Goal: Task Accomplishment & Management: Use online tool/utility

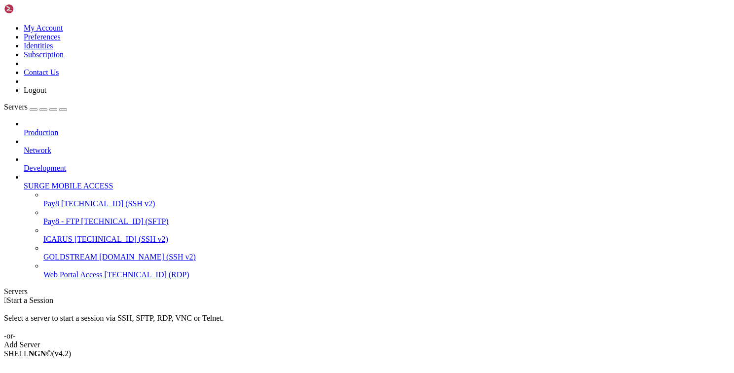
click at [67, 279] on div "Production Network Development SURGE MOBILE ACCESS Pay8 [TECHNICAL_ID] (SSH v2)…" at bounding box center [367, 199] width 726 height 160
click at [426, 340] on div "Add Server" at bounding box center [367, 344] width 726 height 9
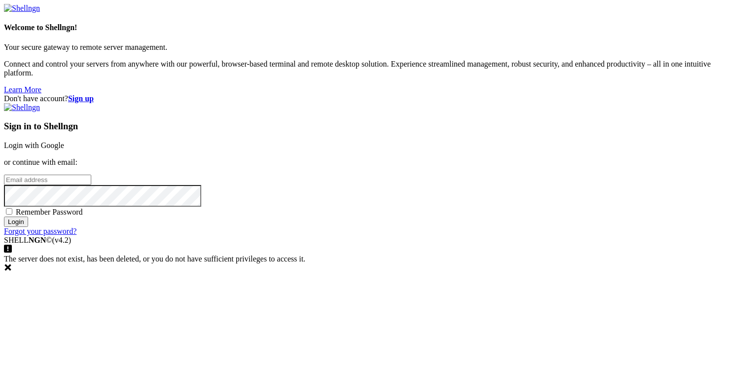
click at [91, 180] on input "email" at bounding box center [47, 180] width 87 height 10
click at [83, 216] on span "Remember Password" at bounding box center [49, 212] width 67 height 8
click at [12, 214] on input "Remember Password" at bounding box center [9, 211] width 6 height 6
checkbox input "true"
click at [91, 185] on input "email" at bounding box center [47, 180] width 87 height 10
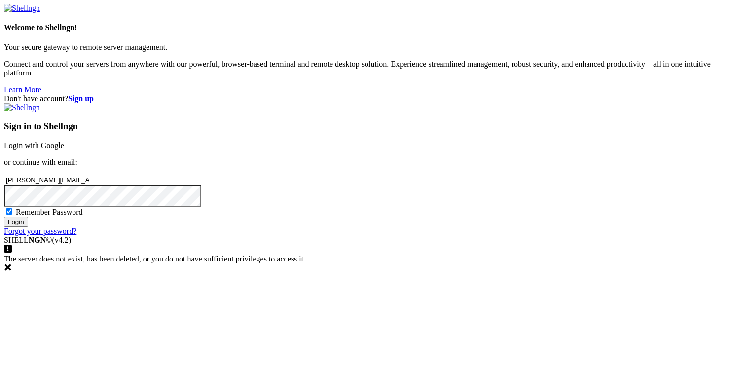
type input "[PERSON_NAME][EMAIL_ADDRESS][DOMAIN_NAME]"
click at [28, 227] on input "Login" at bounding box center [16, 221] width 24 height 10
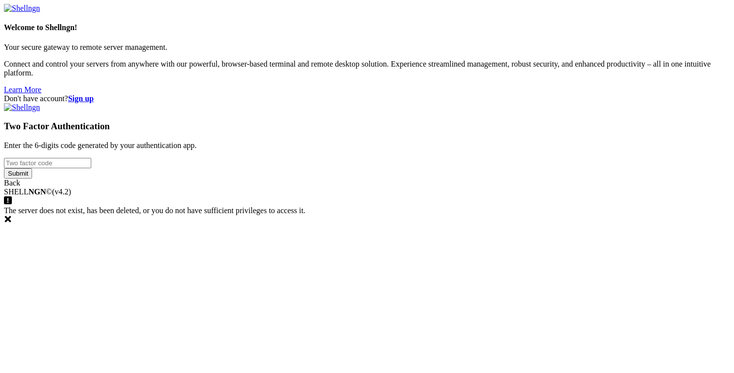
click at [91, 168] on input "number" at bounding box center [47, 163] width 87 height 10
type input "832119"
click at [32, 179] on input "Submit" at bounding box center [18, 173] width 28 height 10
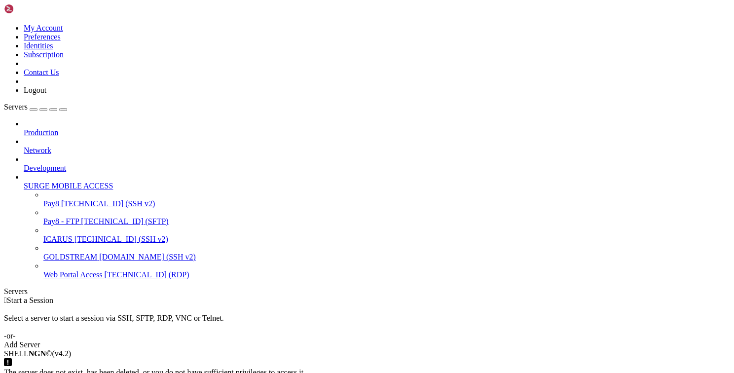
click at [446, 296] on div " Start a Session Select a server to start a session via SSH, SFTP, RDP, VNC or…" at bounding box center [367, 322] width 726 height 53
click at [442, 340] on link "Add Server" at bounding box center [367, 344] width 726 height 9
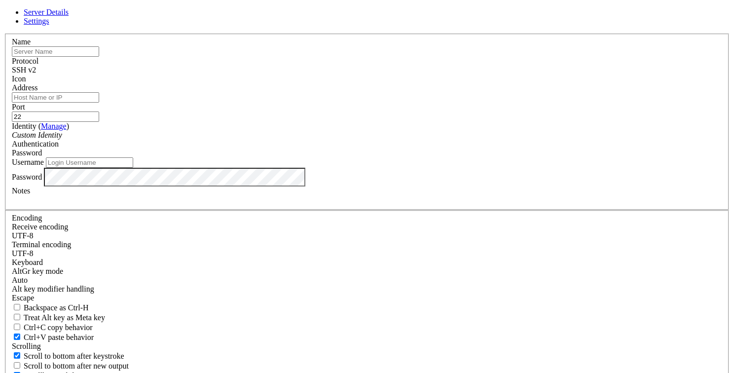
click at [99, 57] on input "text" at bounding box center [55, 51] width 87 height 10
type input "[DOMAIN_NAME]"
click at [99, 103] on input "Address" at bounding box center [55, 97] width 87 height 10
paste input "[TECHNICAL_ID]"
type input "[TECHNICAL_ID]"
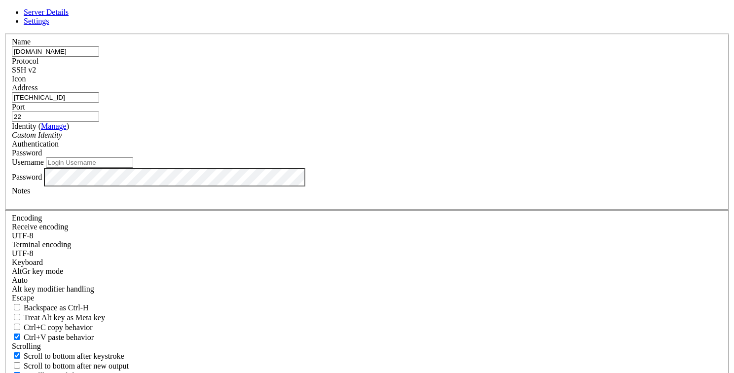
click at [133, 168] on input "Username" at bounding box center [89, 162] width 87 height 10
type input "root"
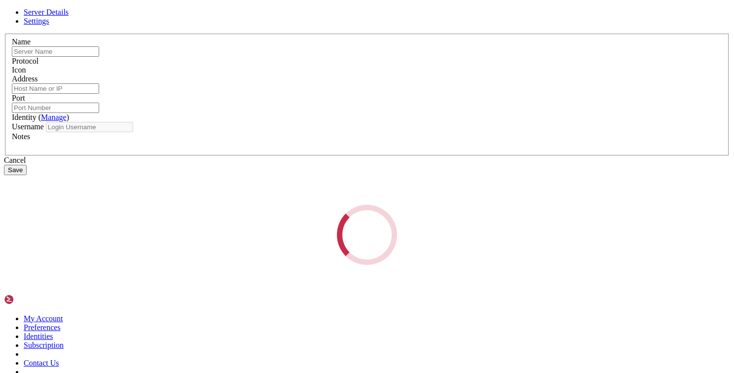
type input "[DOMAIN_NAME]"
type input "[TECHNICAL_ID]"
type input "22"
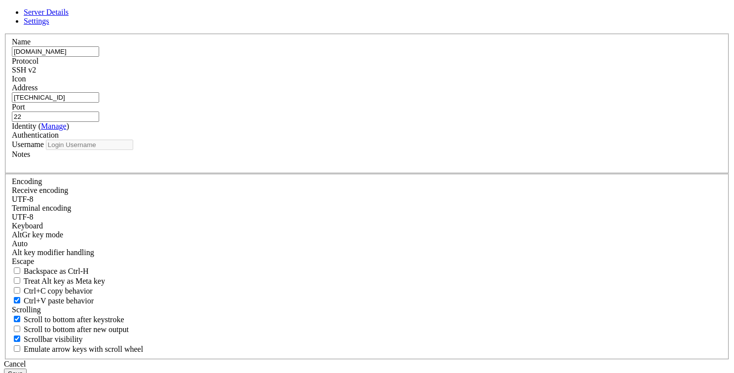
type input "root"
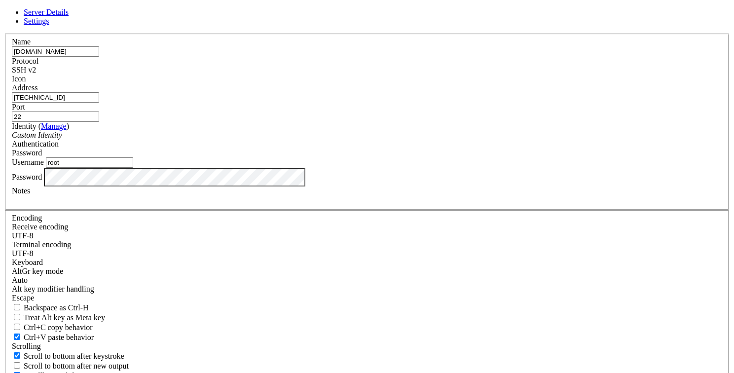
click at [501, 83] on div "Icon" at bounding box center [367, 78] width 710 height 9
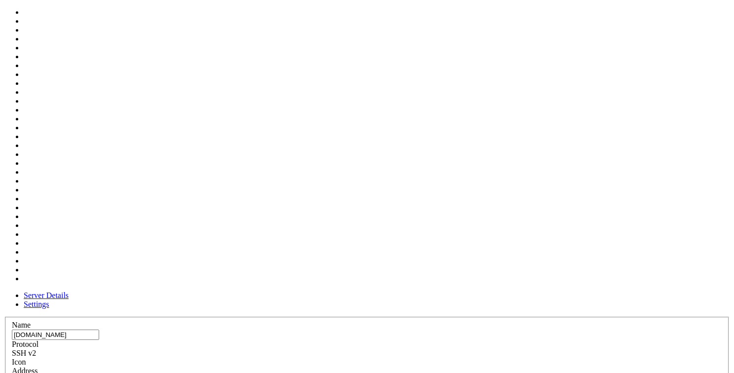
click at [488, 366] on div at bounding box center [367, 366] width 710 height 0
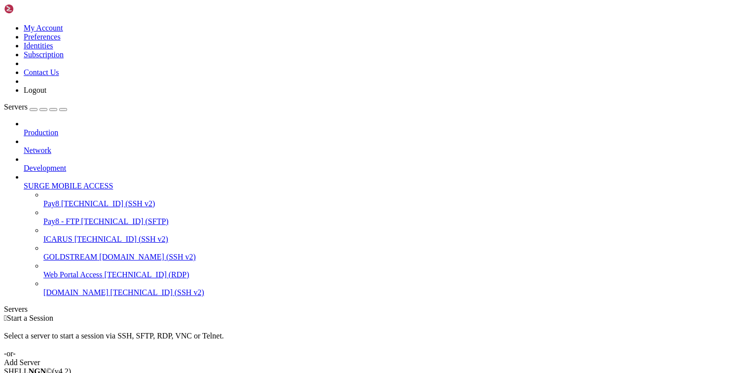
click at [110, 295] on span "[TECHNICAL_ID] (SSH v2)" at bounding box center [157, 292] width 94 height 8
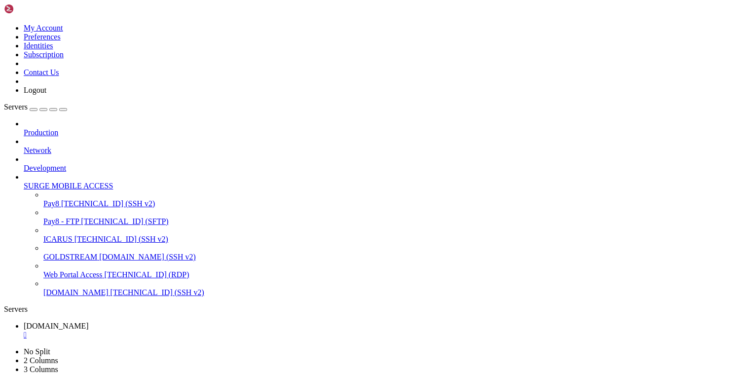
click at [79, 321] on input "[DOMAIN_NAME]" at bounding box center [67, 319] width 48 height 26
type input "[DOMAIN_NAME] - FTP"
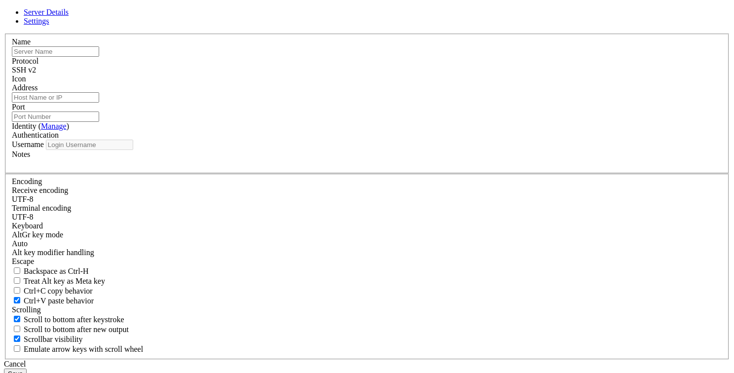
type input "[DOMAIN_NAME] - FTP"
type input "[TECHNICAL_ID]"
type input "22"
type input "root"
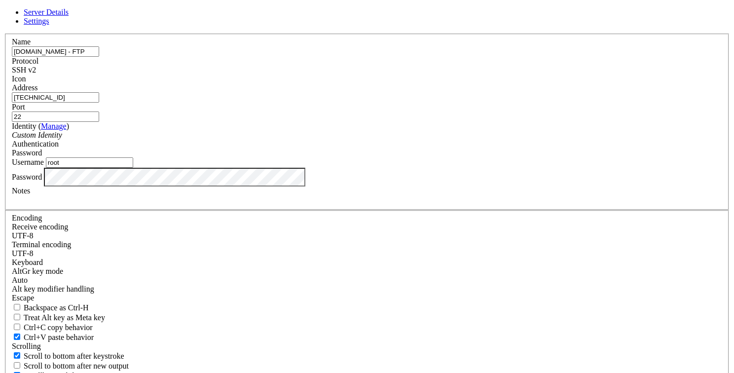
click at [25, 111] on label "Port" at bounding box center [18, 107] width 13 height 8
click at [99, 116] on input "22" at bounding box center [55, 116] width 87 height 10
click at [436, 74] on div "SSH v2" at bounding box center [367, 70] width 710 height 9
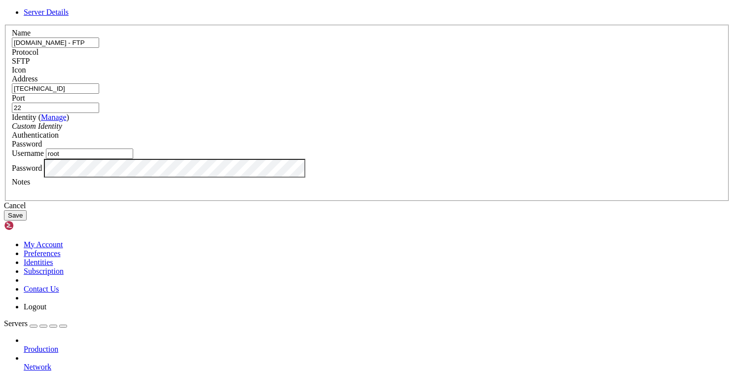
click at [485, 74] on div at bounding box center [367, 74] width 710 height 0
click at [27, 220] on button "Save" at bounding box center [15, 215] width 23 height 10
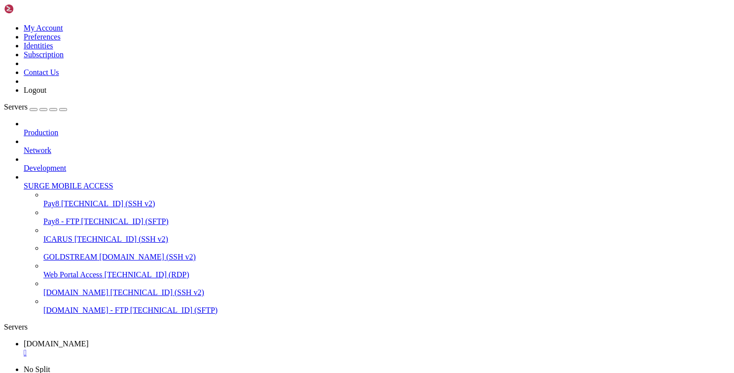
click at [74, 235] on span "[TECHNICAL_ID] (SSH v2)" at bounding box center [121, 239] width 94 height 8
click at [81, 217] on span "[TECHNICAL_ID] (SFTP)" at bounding box center [124, 221] width 87 height 8
click at [68, 252] on link "GOLDSTREAM [DOMAIN_NAME] (SSH v2)" at bounding box center [386, 256] width 686 height 9
click at [72, 235] on span "ICARUS" at bounding box center [57, 239] width 29 height 8
drag, startPoint x: 136, startPoint y: 269, endPoint x: 9, endPoint y: 220, distance: 136.0
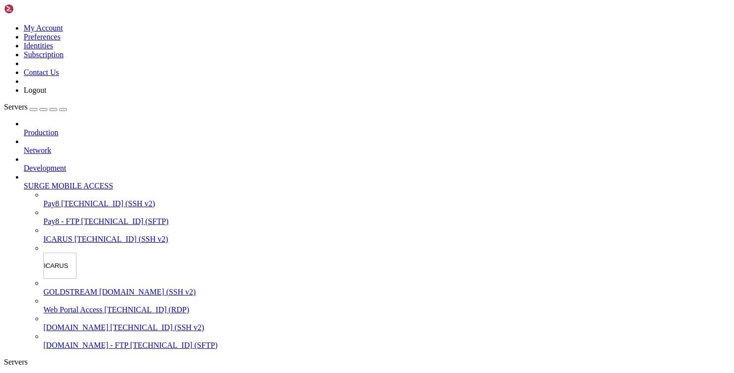
click at [65, 252] on input "ICARUS" at bounding box center [59, 265] width 33 height 26
type input "ICARUS - FTP"
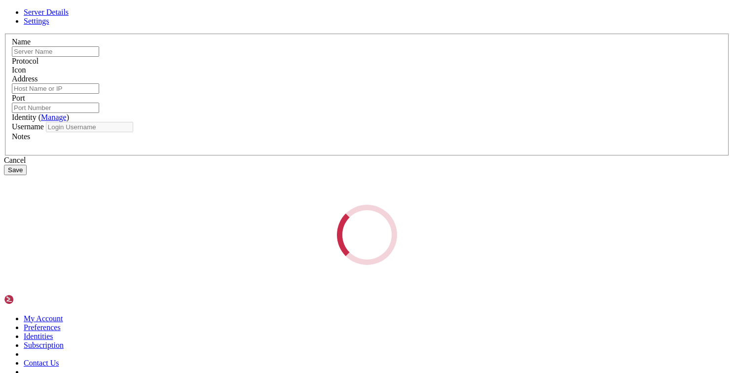
type input "ICARUS - FTP"
type input "[TECHNICAL_ID]"
type input "22"
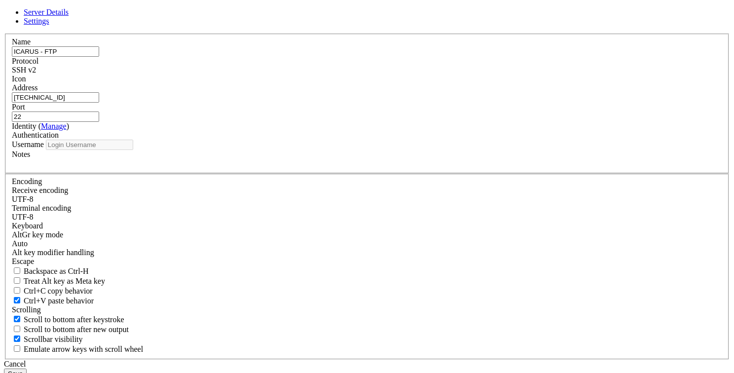
type input "ubuntu"
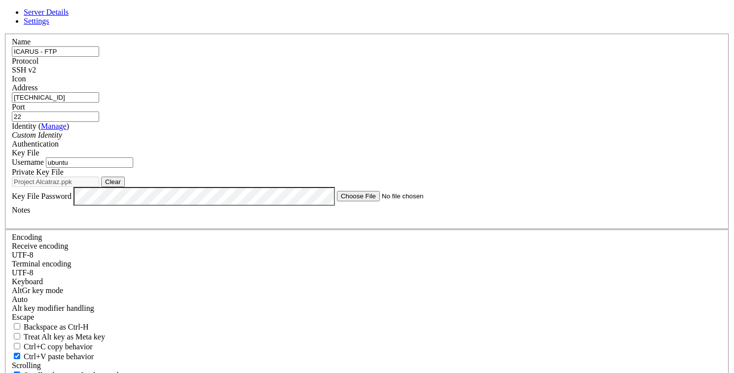
click at [438, 74] on div "SSH v2" at bounding box center [367, 70] width 710 height 9
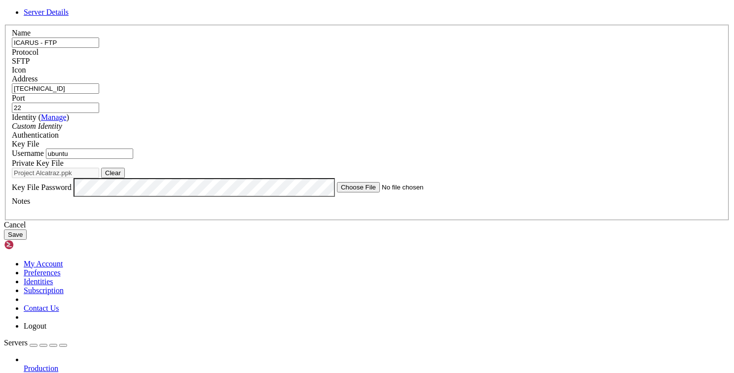
click at [27, 240] on button "Save" at bounding box center [15, 234] width 23 height 10
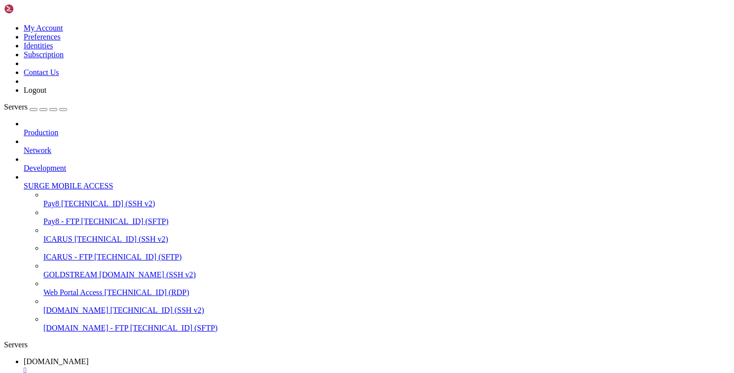
click at [187, 366] on div "" at bounding box center [377, 370] width 706 height 9
type input "/home/ubuntu"
click at [190, 366] on div "" at bounding box center [377, 370] width 706 height 9
click at [99, 181] on span "SURGE MOBILE ACCESS" at bounding box center [68, 185] width 89 height 8
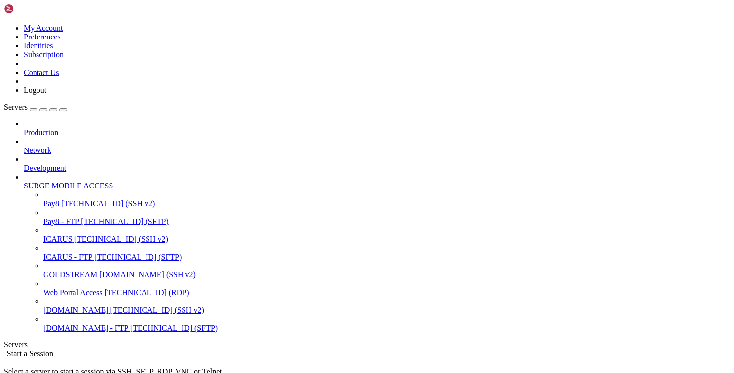
click at [111, 173] on div at bounding box center [377, 177] width 706 height 9
drag, startPoint x: 255, startPoint y: 256, endPoint x: 85, endPoint y: 144, distance: 204.1
click at [254, 349] on div " Start a Session Select a server to start a session via SSH, SFTP, RDP, VNC or…" at bounding box center [367, 375] width 726 height 53
click at [24, 181] on icon at bounding box center [24, 181] width 0 height 0
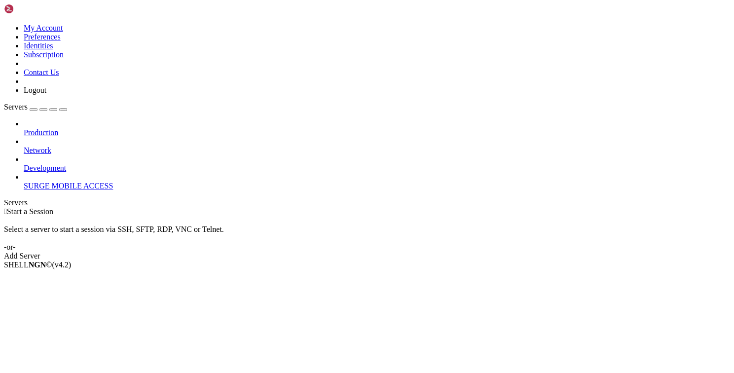
click at [58, 128] on span "Production" at bounding box center [41, 132] width 35 height 8
click at [24, 128] on icon at bounding box center [24, 128] width 0 height 0
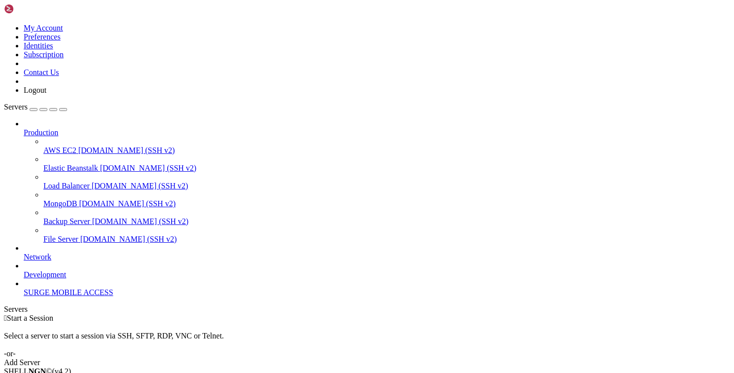
click at [24, 128] on icon at bounding box center [24, 128] width 0 height 0
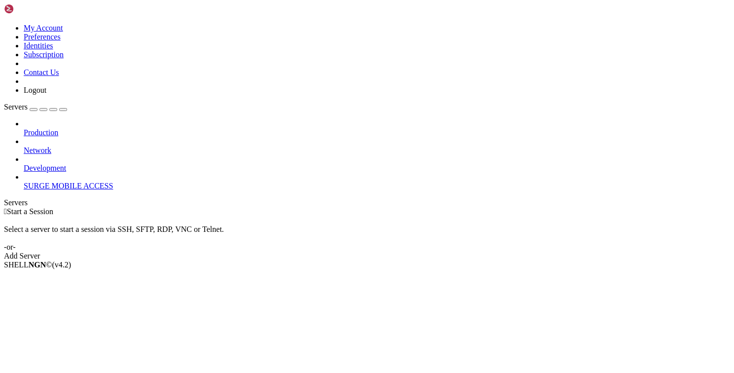
click at [4, 24] on link at bounding box center [4, 24] width 0 height 0
click at [226, 207] on div " Start a Session Select a server to start a session via SSH, SFTP, RDP, VNC or…" at bounding box center [367, 233] width 726 height 53
click at [67, 108] on button "button" at bounding box center [63, 109] width 8 height 3
click at [306, 260] on div " Start a Session Select a server to start a session via SSH, SFTP, RDP, VNC or…" at bounding box center [367, 233] width 726 height 53
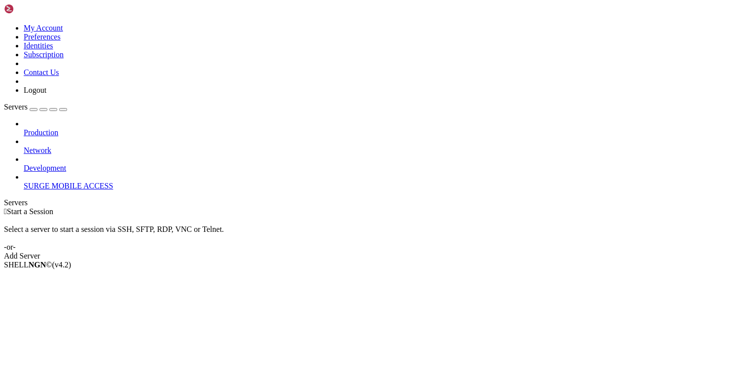
click at [5, 198] on div "Servers" at bounding box center [367, 202] width 726 height 9
click at [51, 146] on span "Network" at bounding box center [38, 150] width 28 height 8
click at [113, 137] on div at bounding box center [377, 141] width 706 height 9
click at [24, 146] on icon at bounding box center [24, 146] width 0 height 0
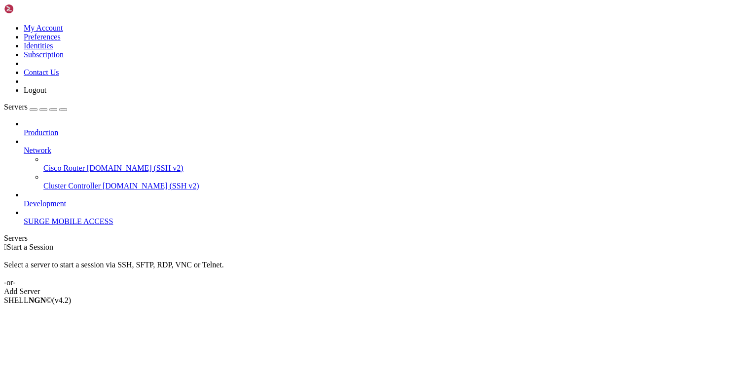
click at [24, 146] on icon at bounding box center [24, 146] width 0 height 0
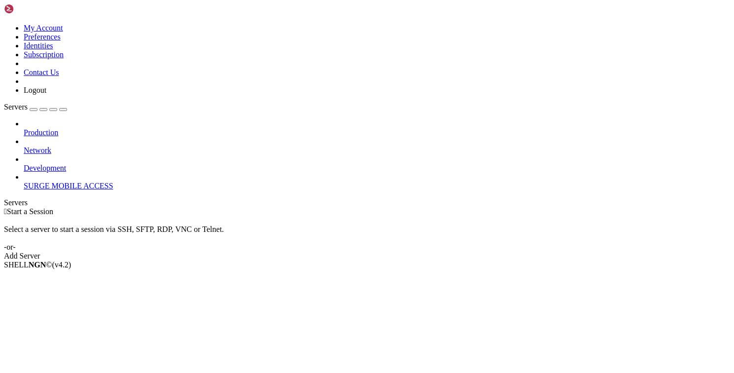
click at [24, 146] on icon at bounding box center [24, 146] width 0 height 0
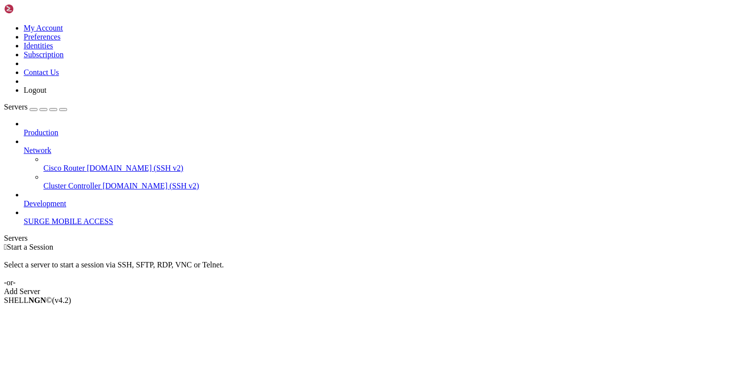
click at [96, 181] on span "Cluster Controller" at bounding box center [71, 185] width 57 height 8
click at [24, 199] on icon at bounding box center [24, 199] width 0 height 0
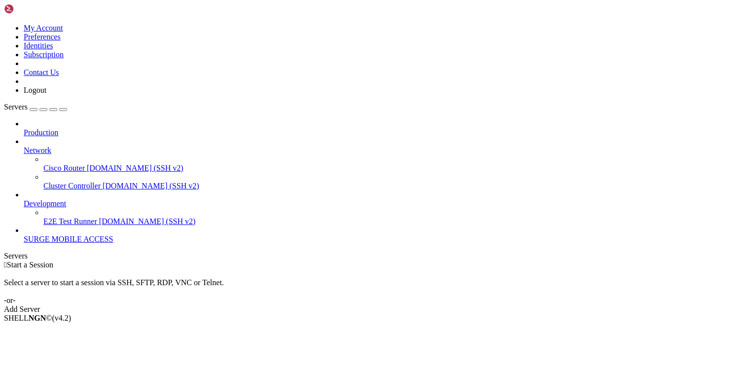
click at [24, 199] on icon at bounding box center [24, 199] width 0 height 0
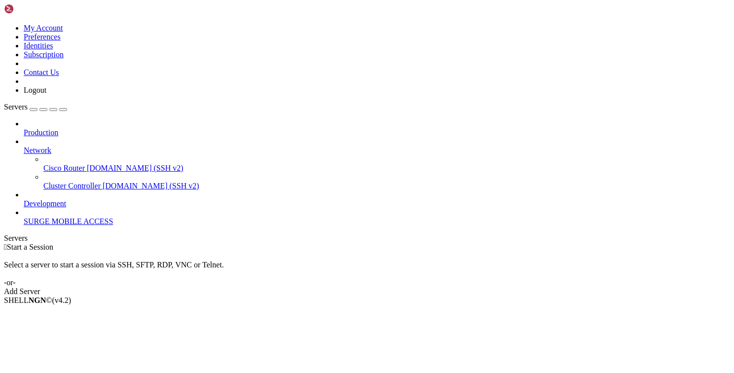
click at [24, 199] on icon at bounding box center [24, 199] width 0 height 0
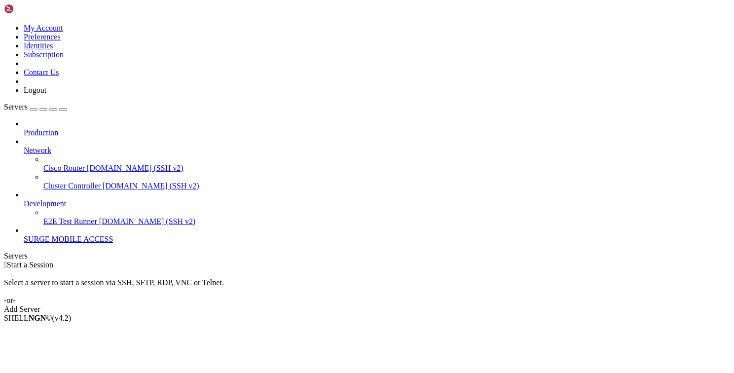
click at [24, 199] on icon at bounding box center [24, 199] width 0 height 0
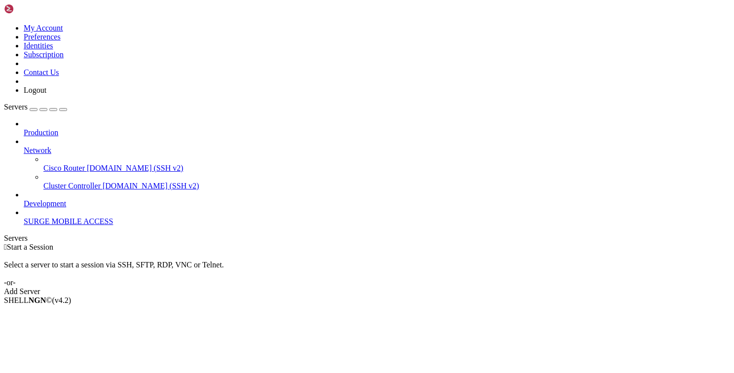
click at [24, 146] on icon at bounding box center [24, 146] width 0 height 0
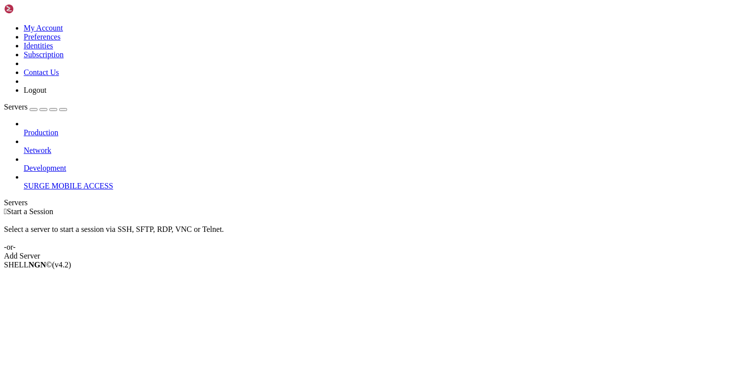
click at [77, 181] on span "SURGE MOBILE ACCESS" at bounding box center [68, 185] width 89 height 8
click at [99, 181] on span "SURGE MOBILE ACCESS" at bounding box center [68, 185] width 89 height 8
click at [24, 181] on icon at bounding box center [24, 181] width 0 height 0
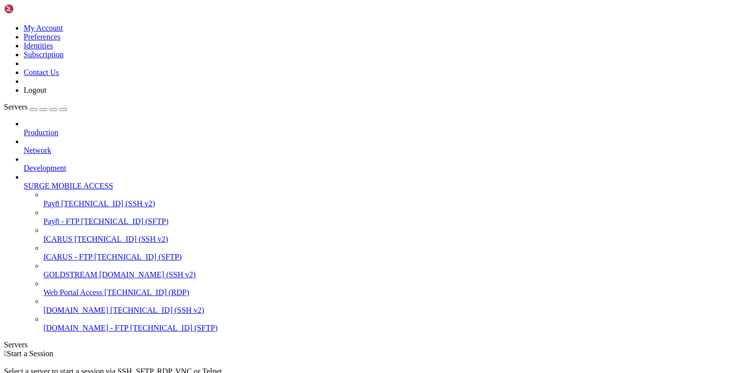
click at [110, 314] on span "[TECHNICAL_ID] (SSH v2)" at bounding box center [157, 310] width 94 height 8
click at [190, 366] on div "" at bounding box center [377, 370] width 706 height 9
